Goal: Task Accomplishment & Management: Use online tool/utility

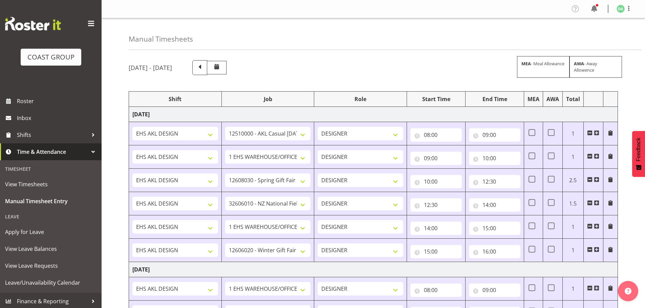
select select "8654"
select select "69"
select select "10754"
select select "10581"
select select "69"
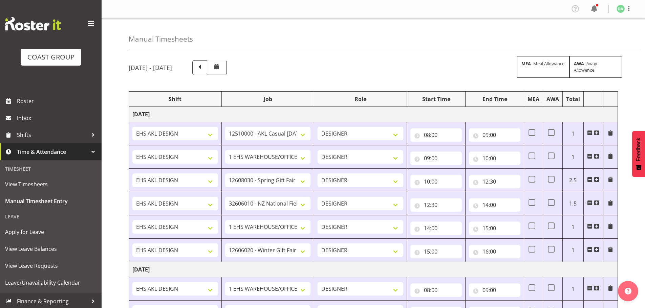
select select "10749"
select select "69"
select select "10774"
select select "10746"
select select "8934"
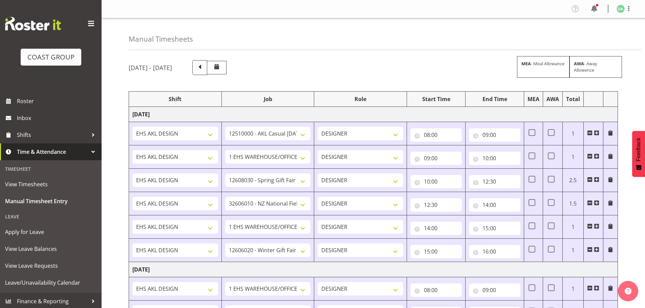
select select "10754"
select select "10744"
select select "9735"
select select "69"
select select "9735"
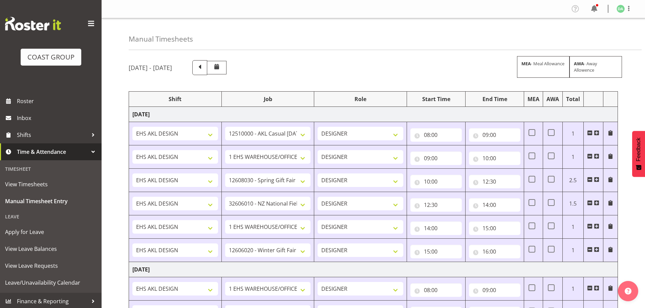
select select "9296"
select select "9023"
select select "3040"
select select "10750"
select select "10489"
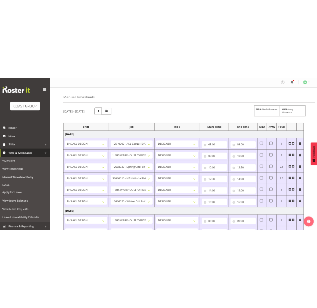
scroll to position [509, 0]
